Goal: Information Seeking & Learning: Learn about a topic

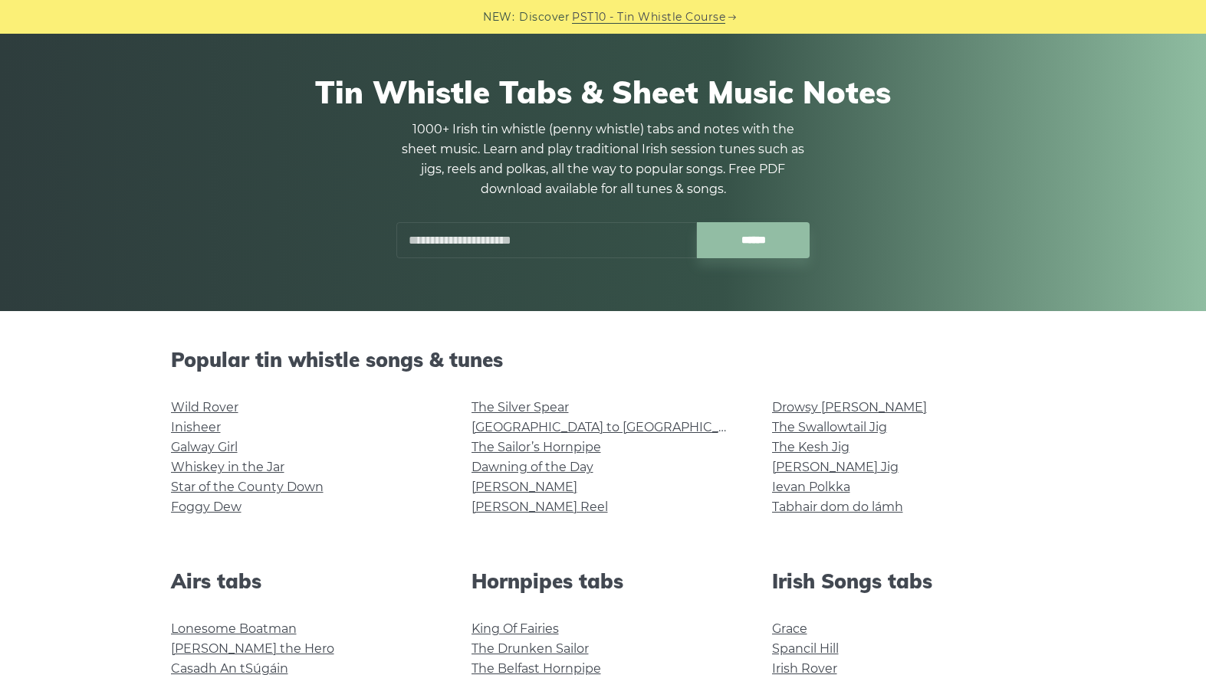
scroll to position [100, 0]
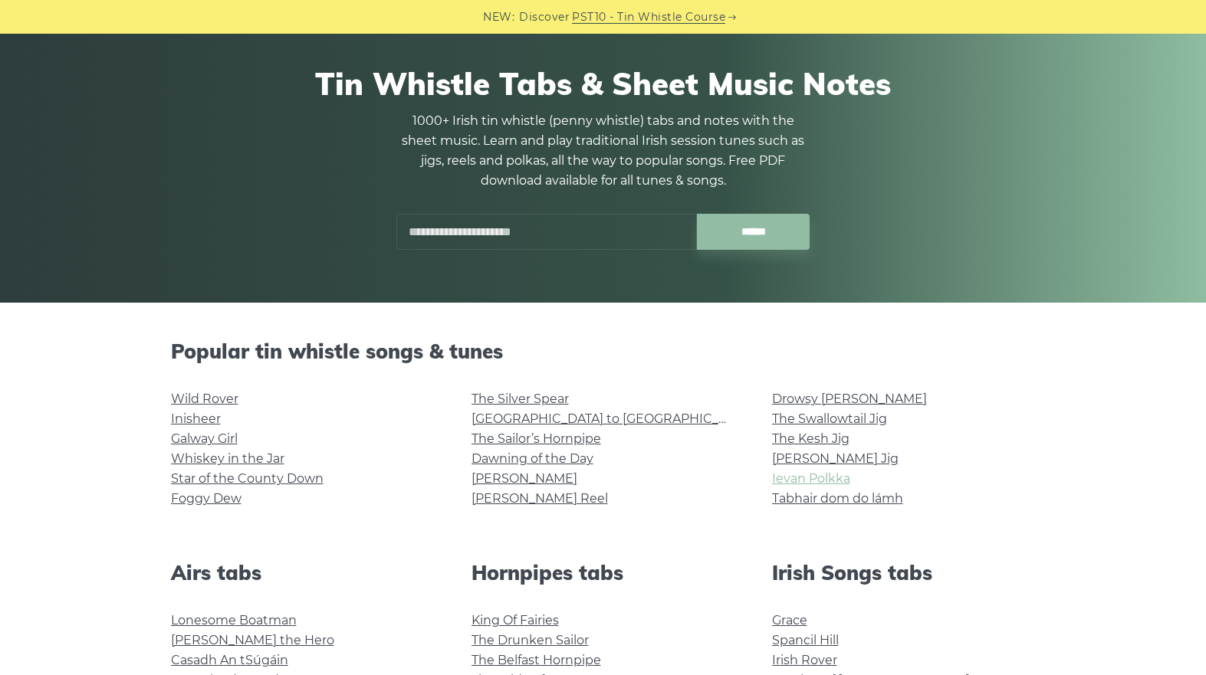
click at [809, 474] on link "Ievan Polkka" at bounding box center [811, 478] width 78 height 15
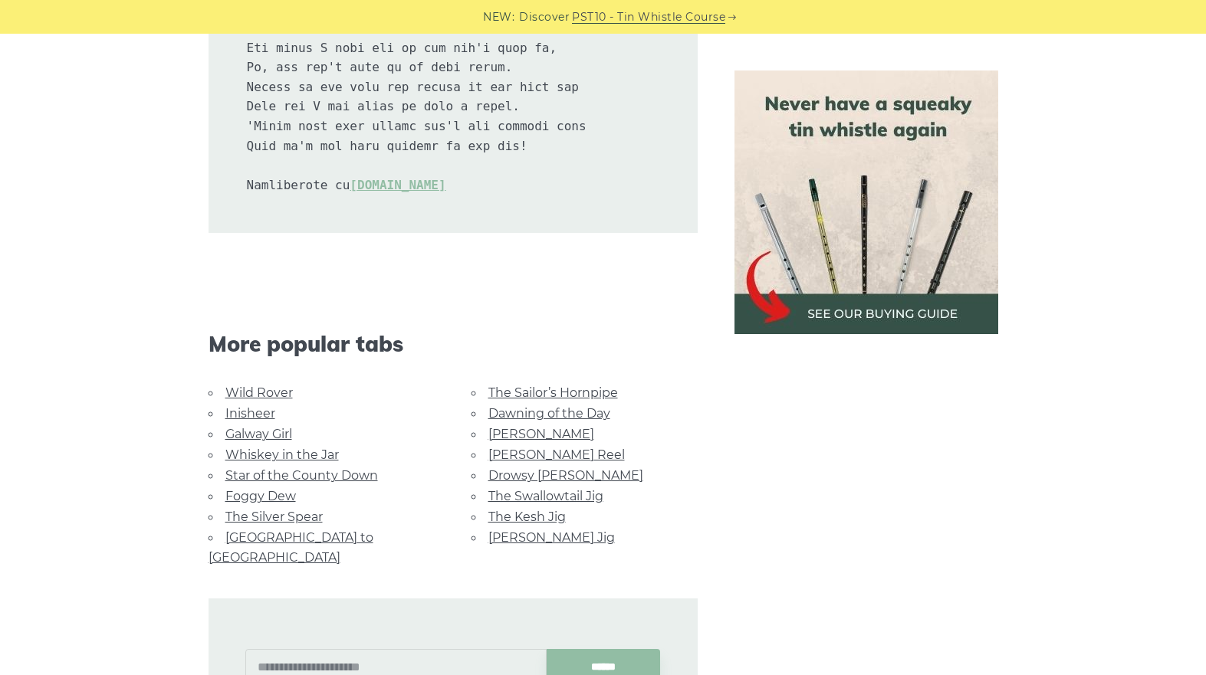
scroll to position [3391, 0]
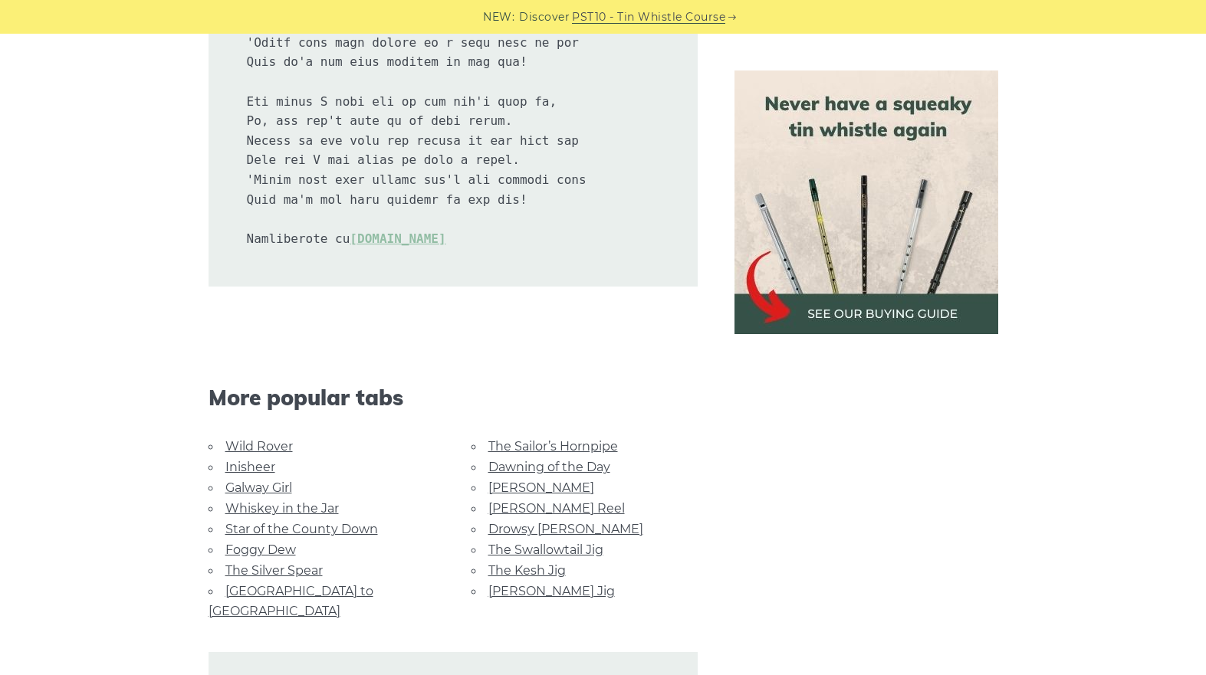
click at [569, 543] on link "The Swallowtail Jig" at bounding box center [545, 550] width 115 height 15
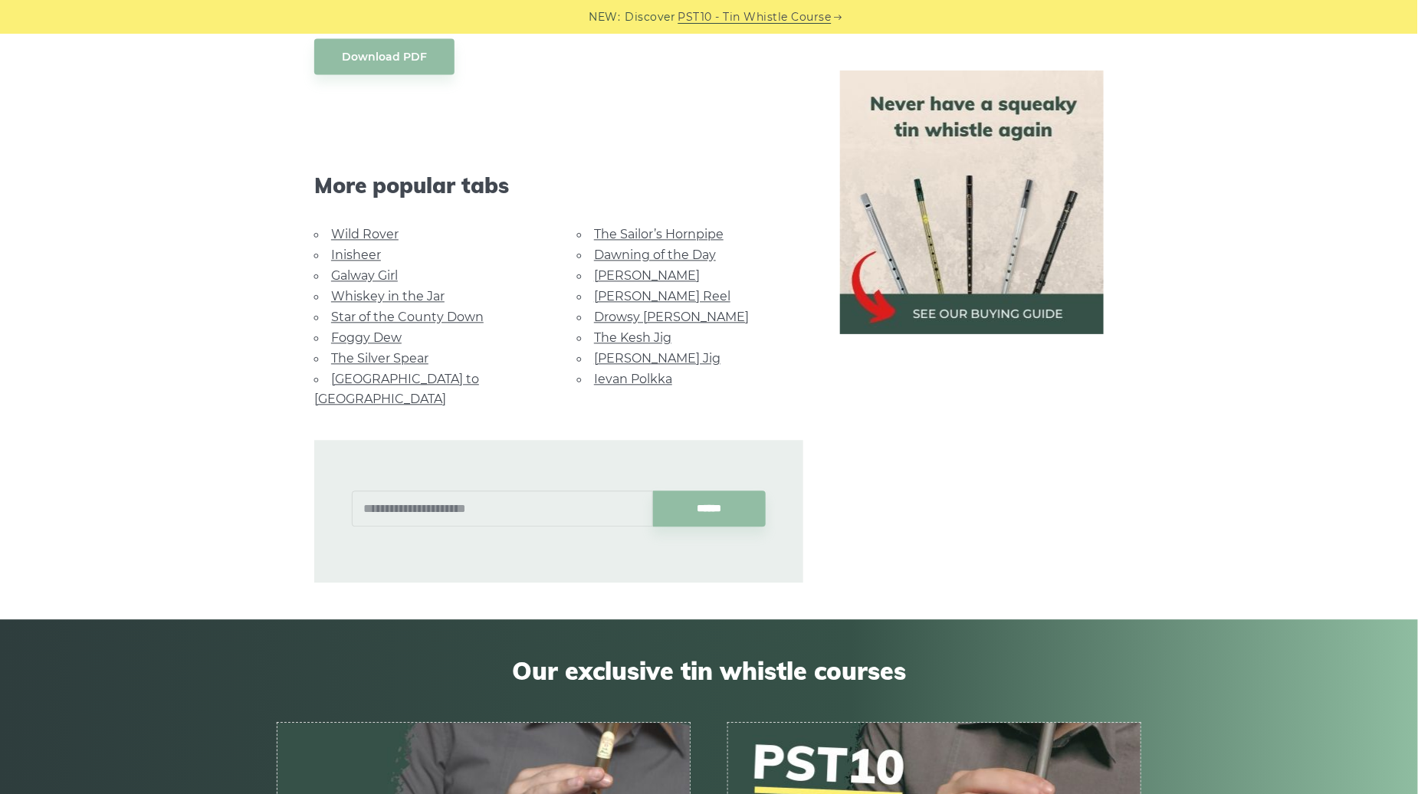
scroll to position [1271, 0]
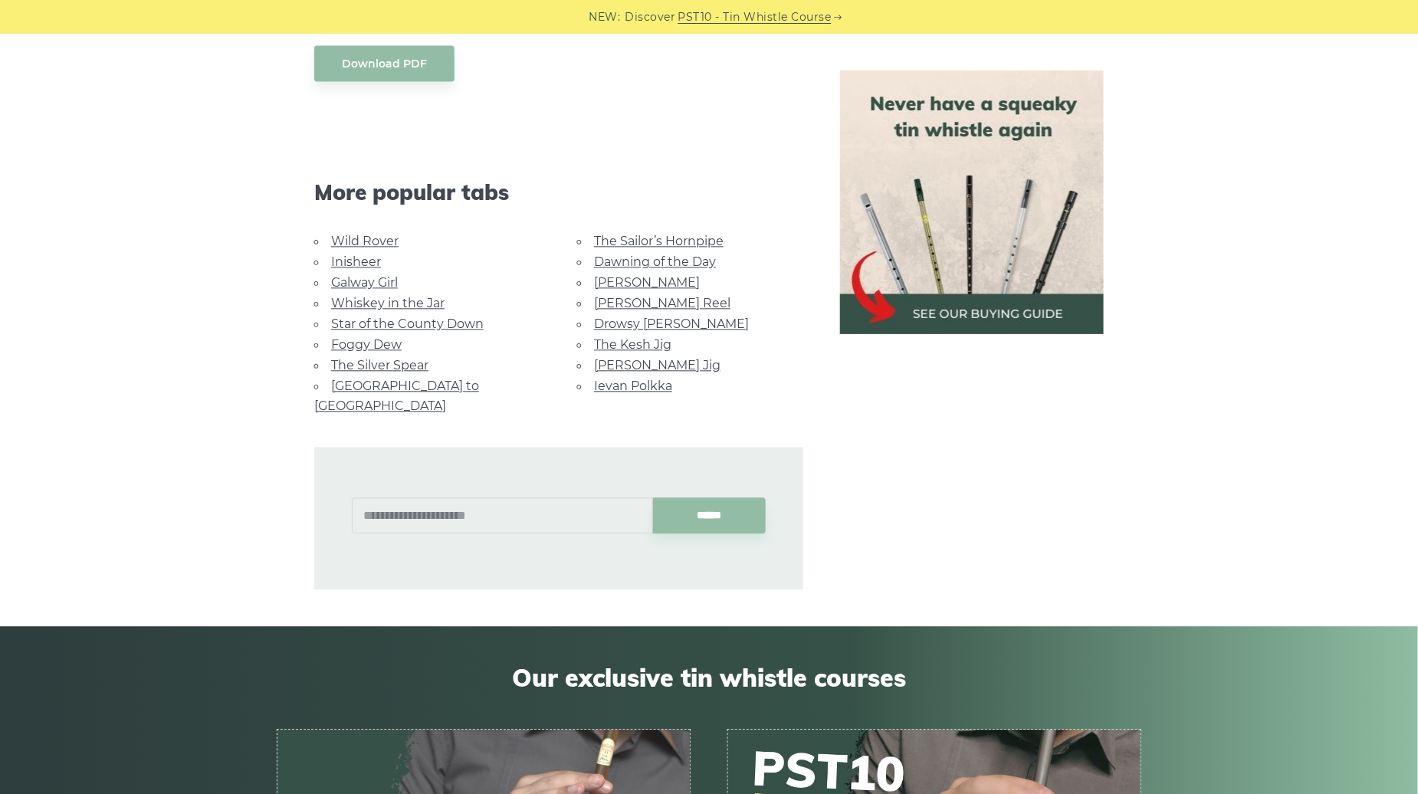
click at [341, 341] on link "Foggy Dew" at bounding box center [366, 344] width 71 height 15
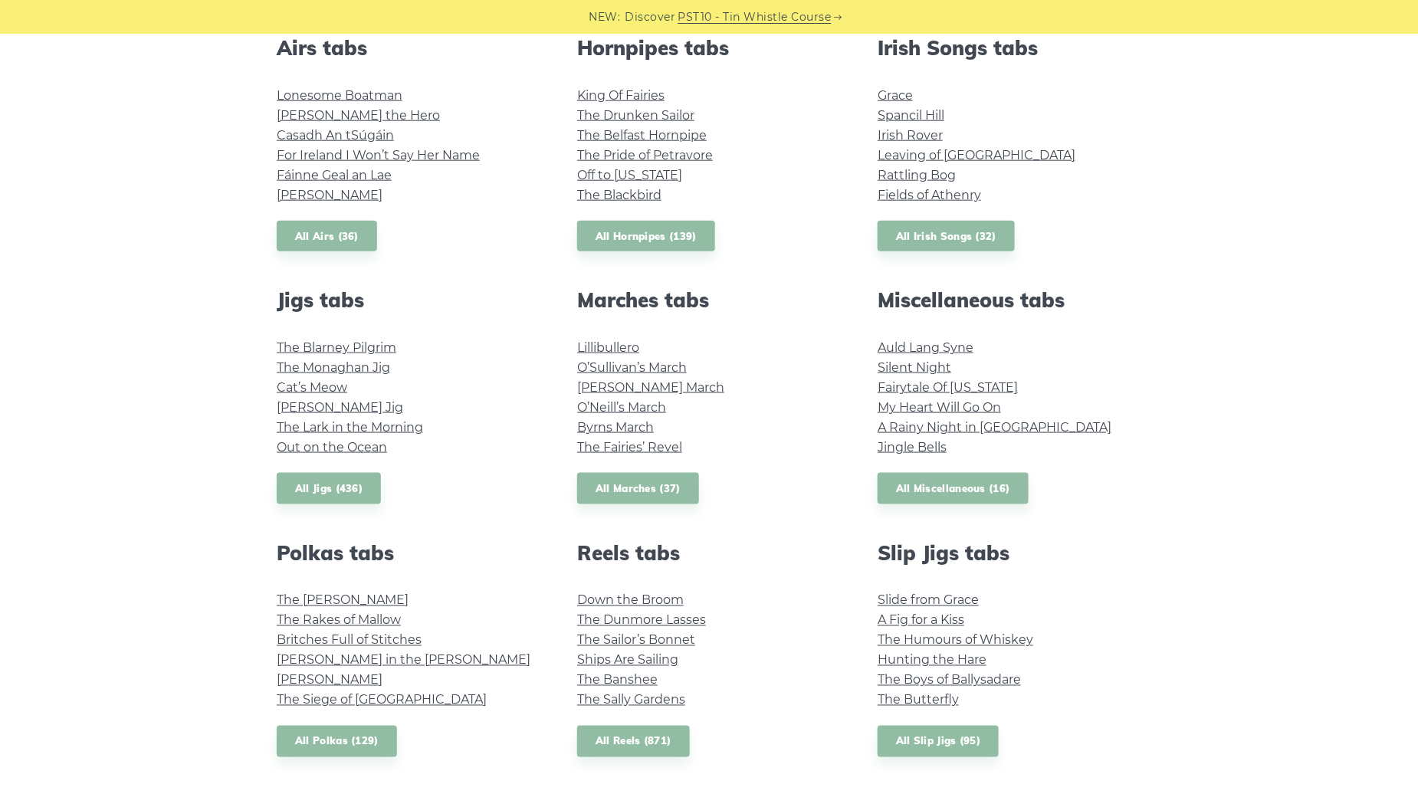
scroll to position [625, 0]
click at [661, 105] on li "The Drunken Sailor" at bounding box center [709, 115] width 264 height 20
click at [671, 111] on link "The Drunken Sailor" at bounding box center [635, 114] width 117 height 15
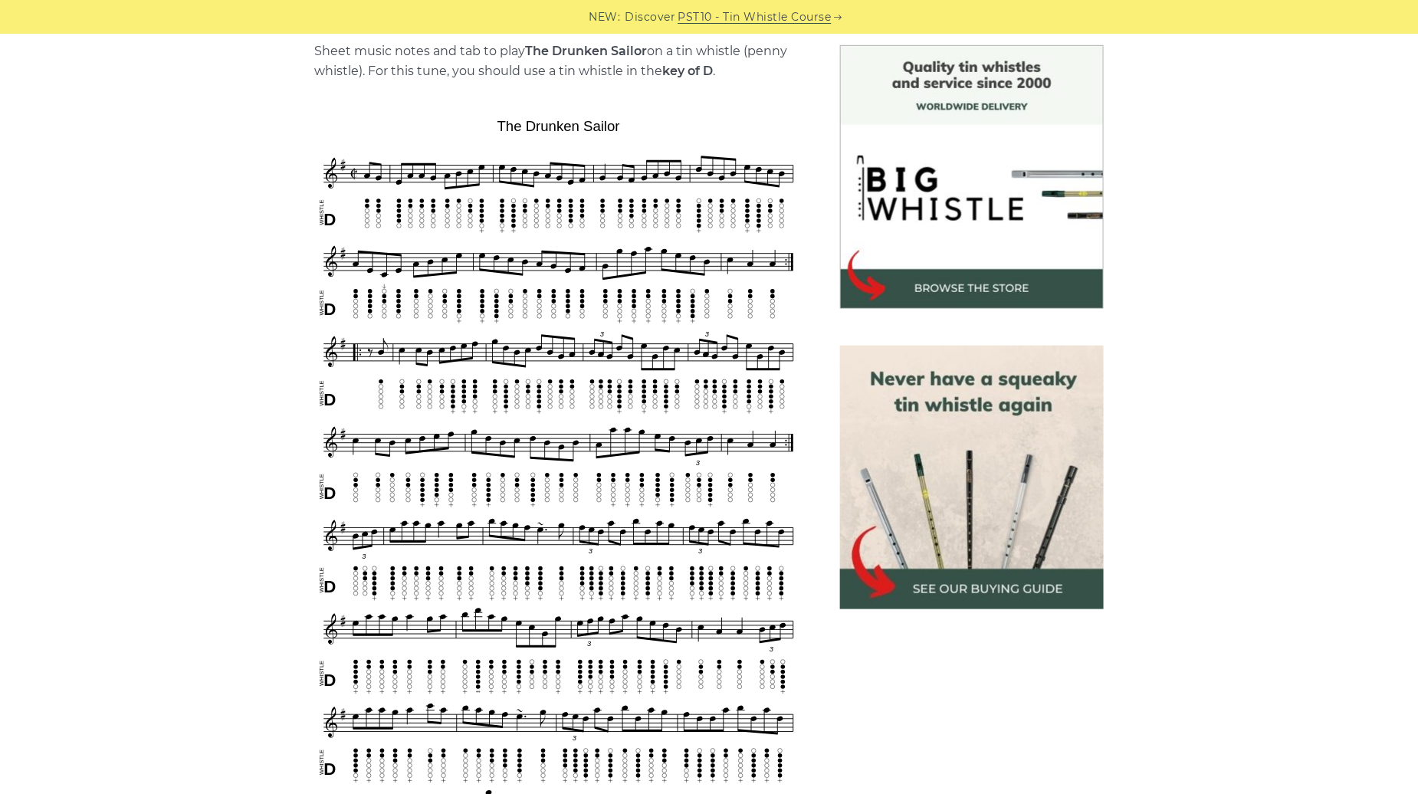
scroll to position [390, 0]
